Goal: Information Seeking & Learning: Learn about a topic

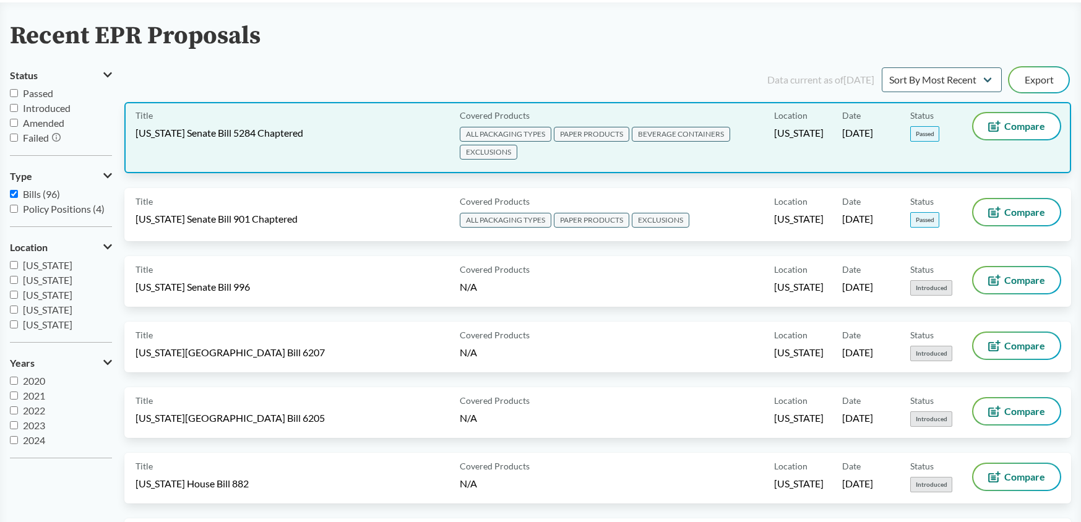
scroll to position [62, 0]
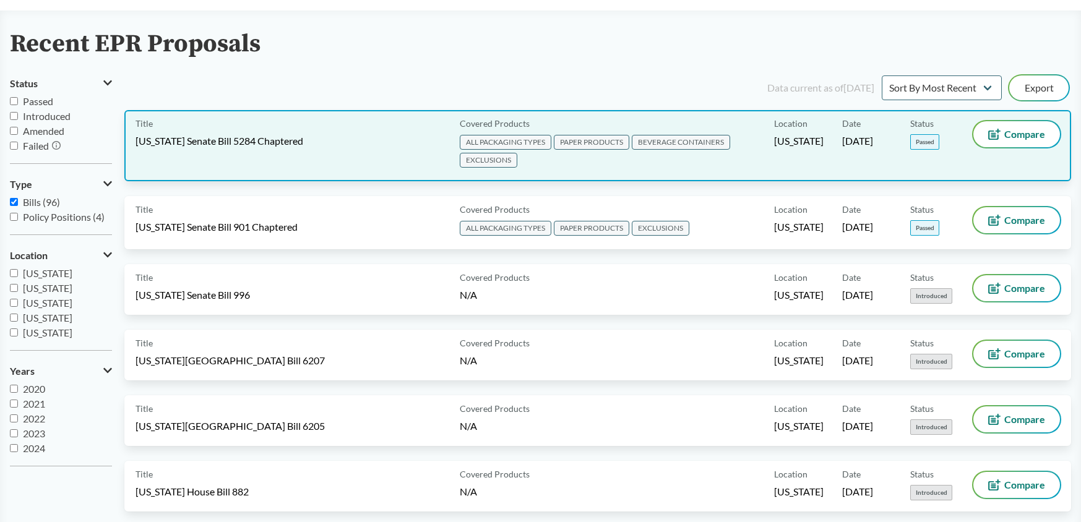
click at [283, 134] on div "Title [US_STATE] Senate Bill 5284 Chaptered" at bounding box center [295, 145] width 319 height 49
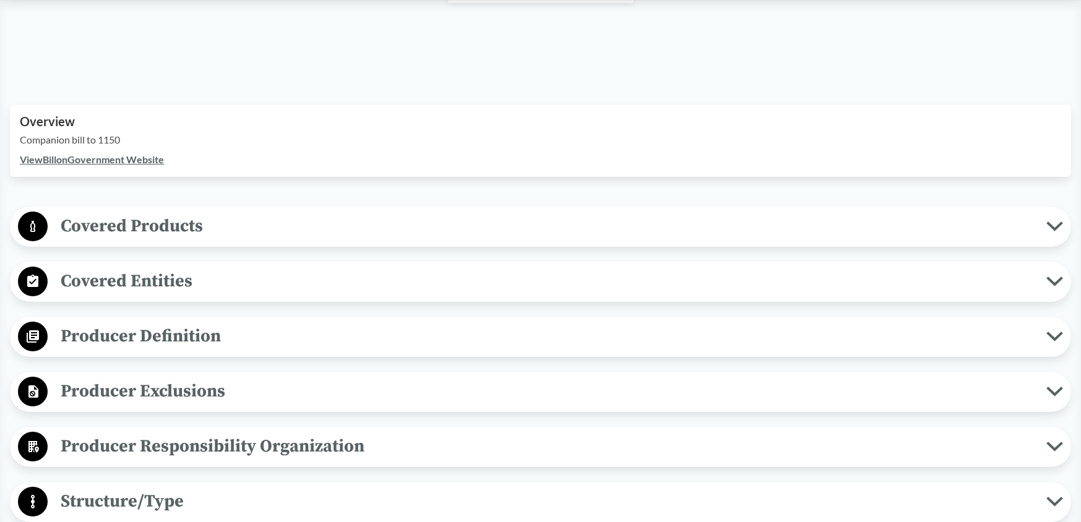
scroll to position [371, 0]
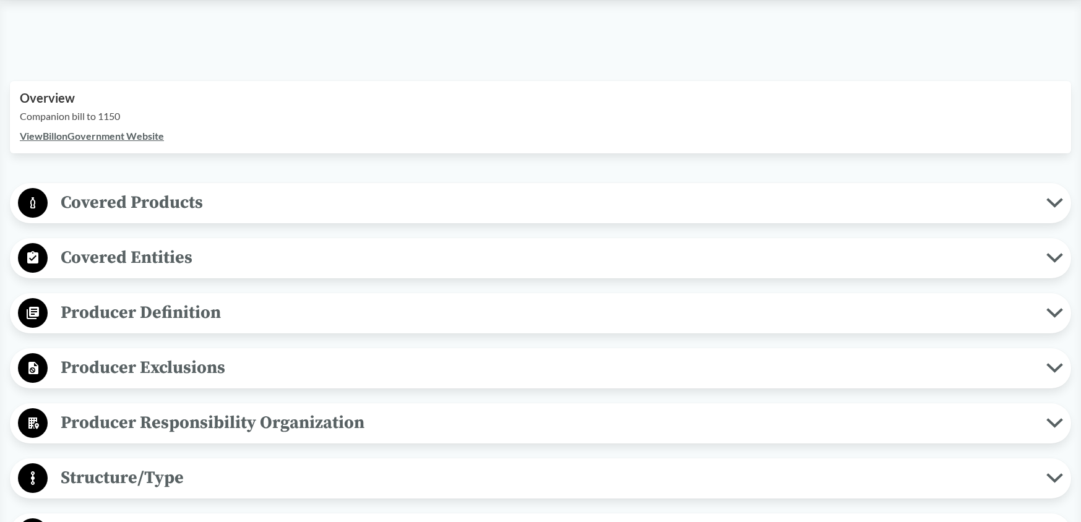
click at [150, 136] on link "View Bill on Government Website" at bounding box center [92, 136] width 144 height 12
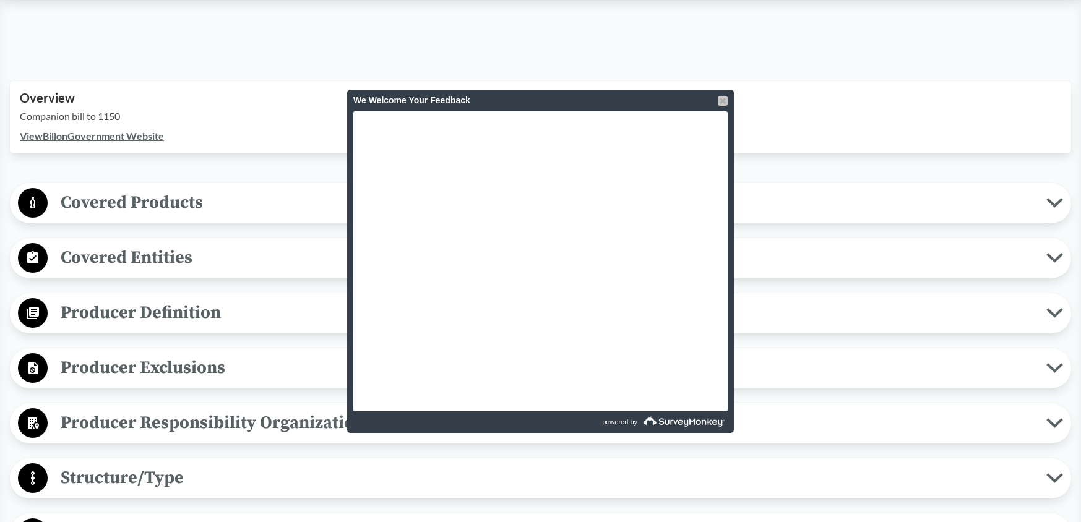
click at [723, 96] on div at bounding box center [723, 101] width 10 height 10
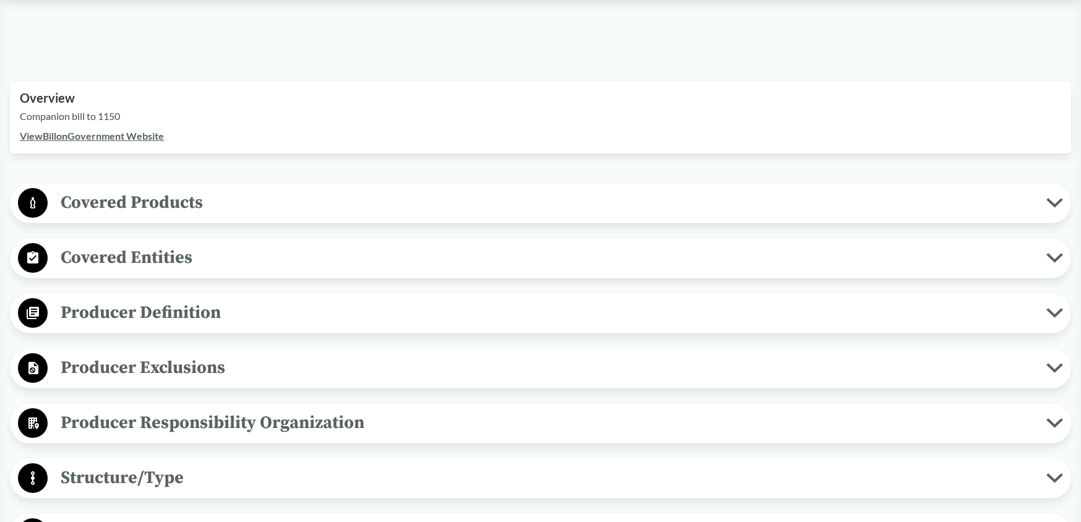
click at [1056, 205] on icon at bounding box center [1054, 203] width 13 height 6
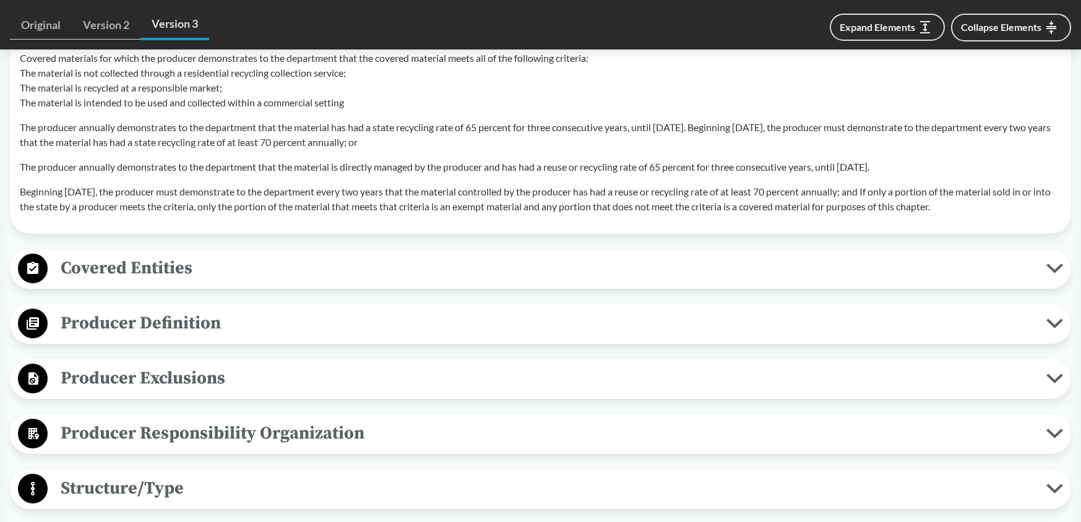
scroll to position [1361, 0]
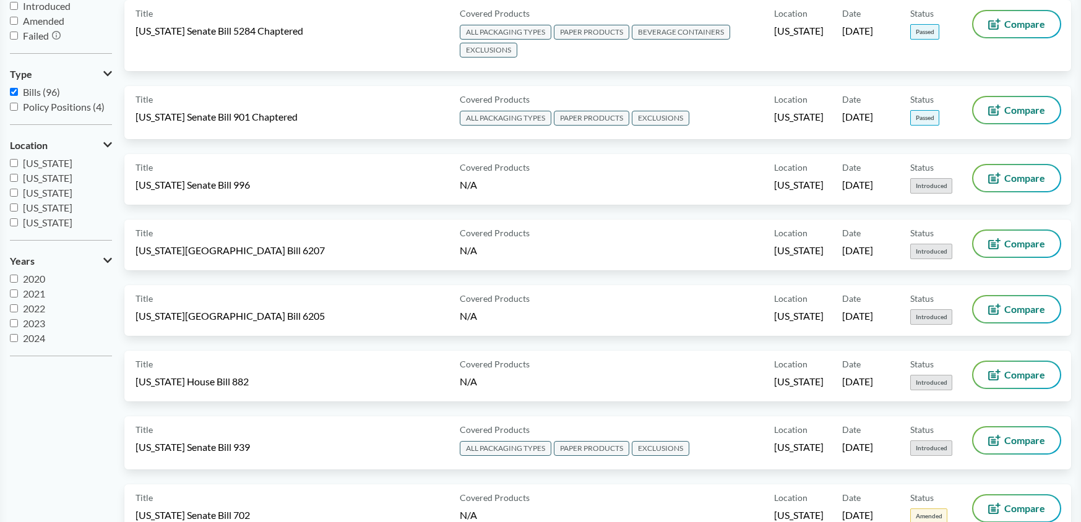
scroll to position [186, 0]
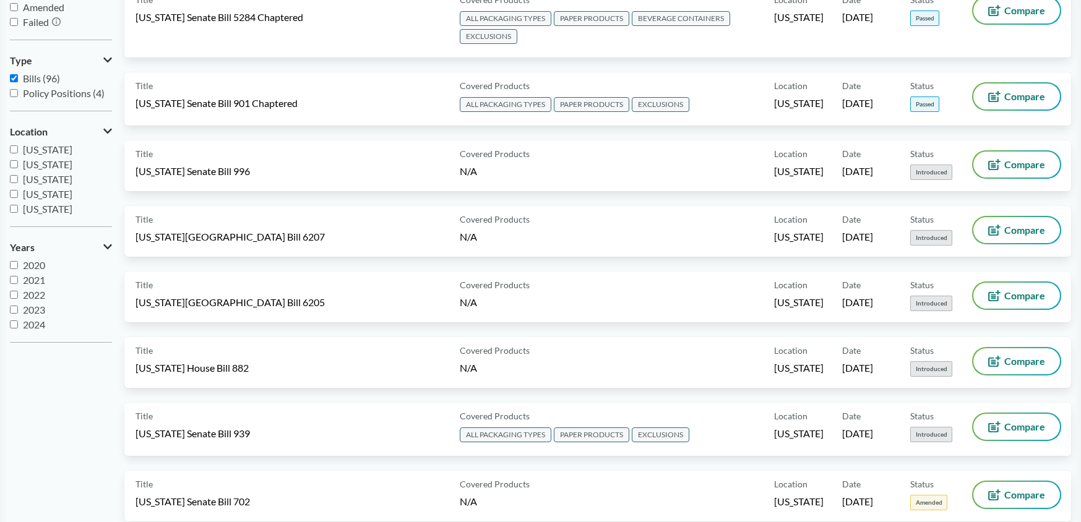
click at [342, 158] on div "Title [US_STATE] Senate Bill 996" at bounding box center [295, 166] width 319 height 28
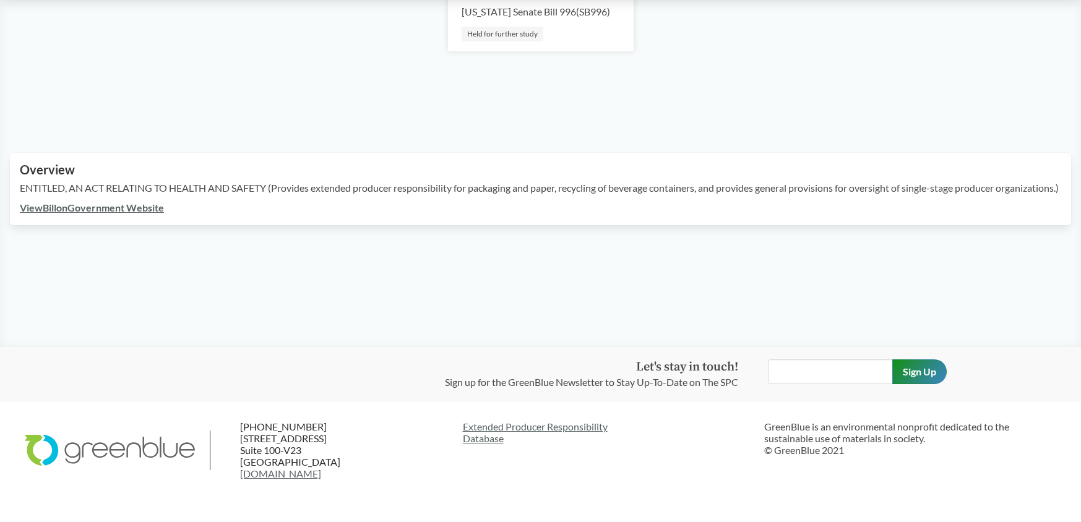
scroll to position [289, 0]
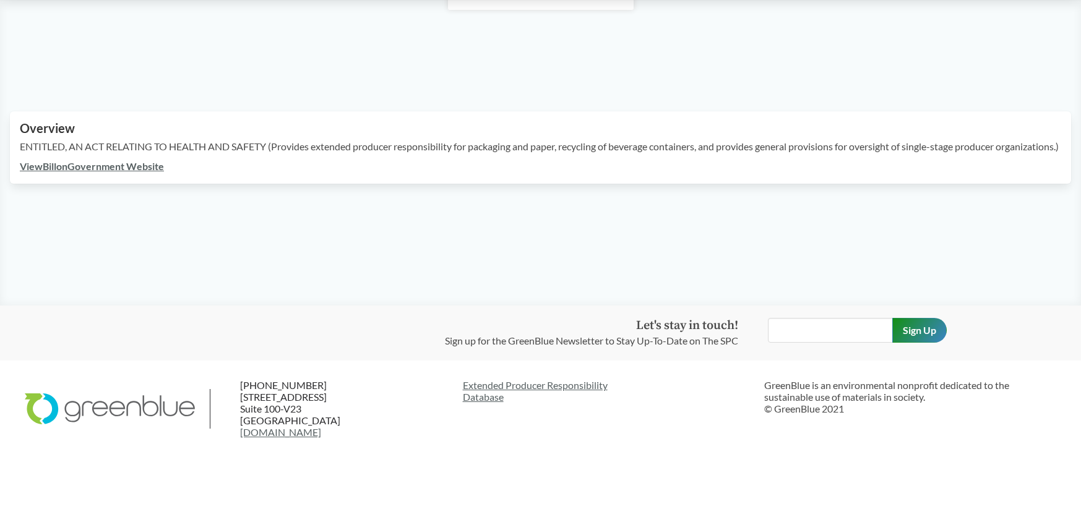
click at [108, 172] on link "View Bill on Government Website" at bounding box center [92, 166] width 144 height 12
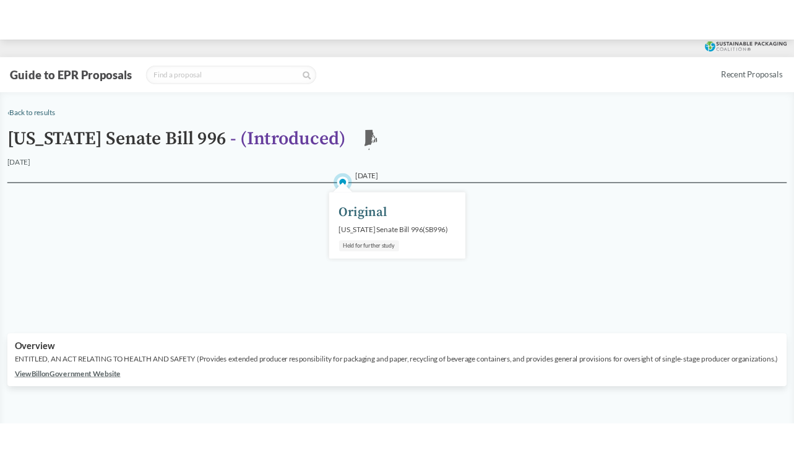
scroll to position [0, 0]
